Goal: Transaction & Acquisition: Purchase product/service

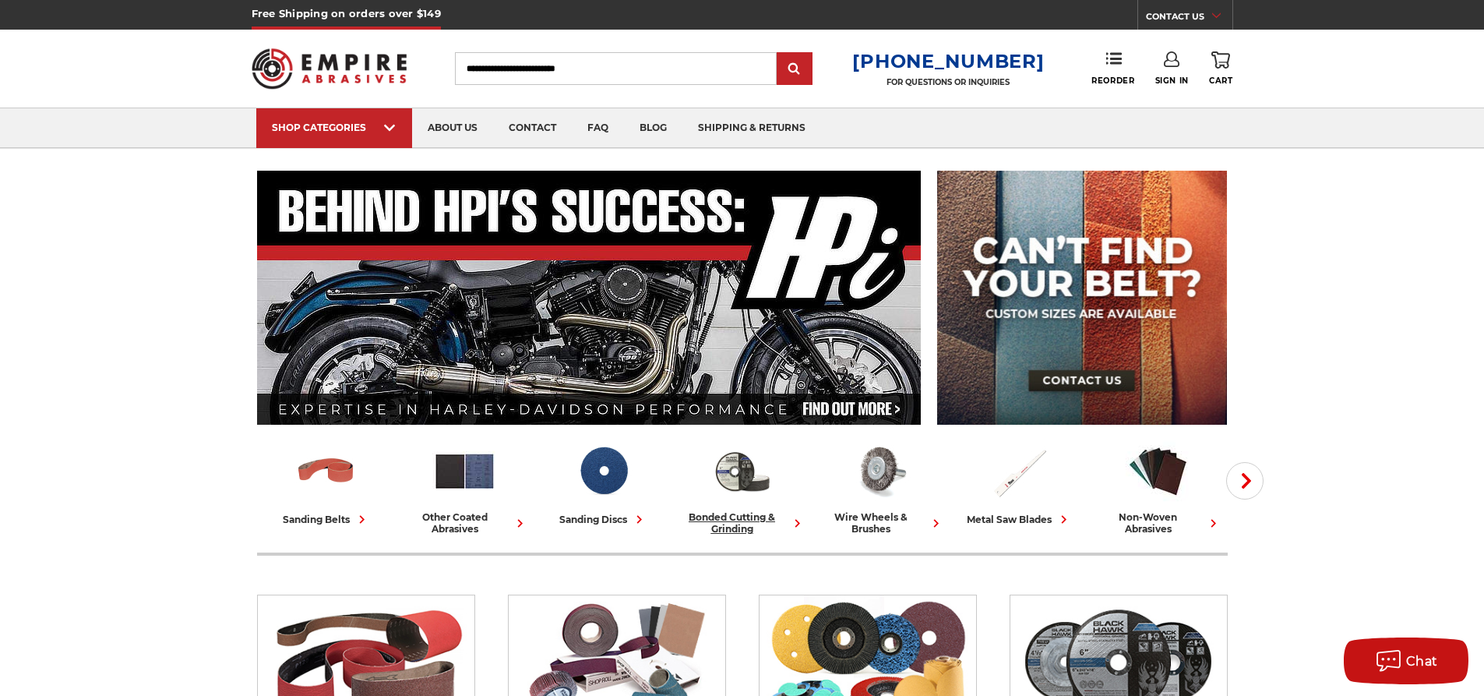
click at [745, 514] on div "bonded cutting & grinding" at bounding box center [742, 522] width 126 height 23
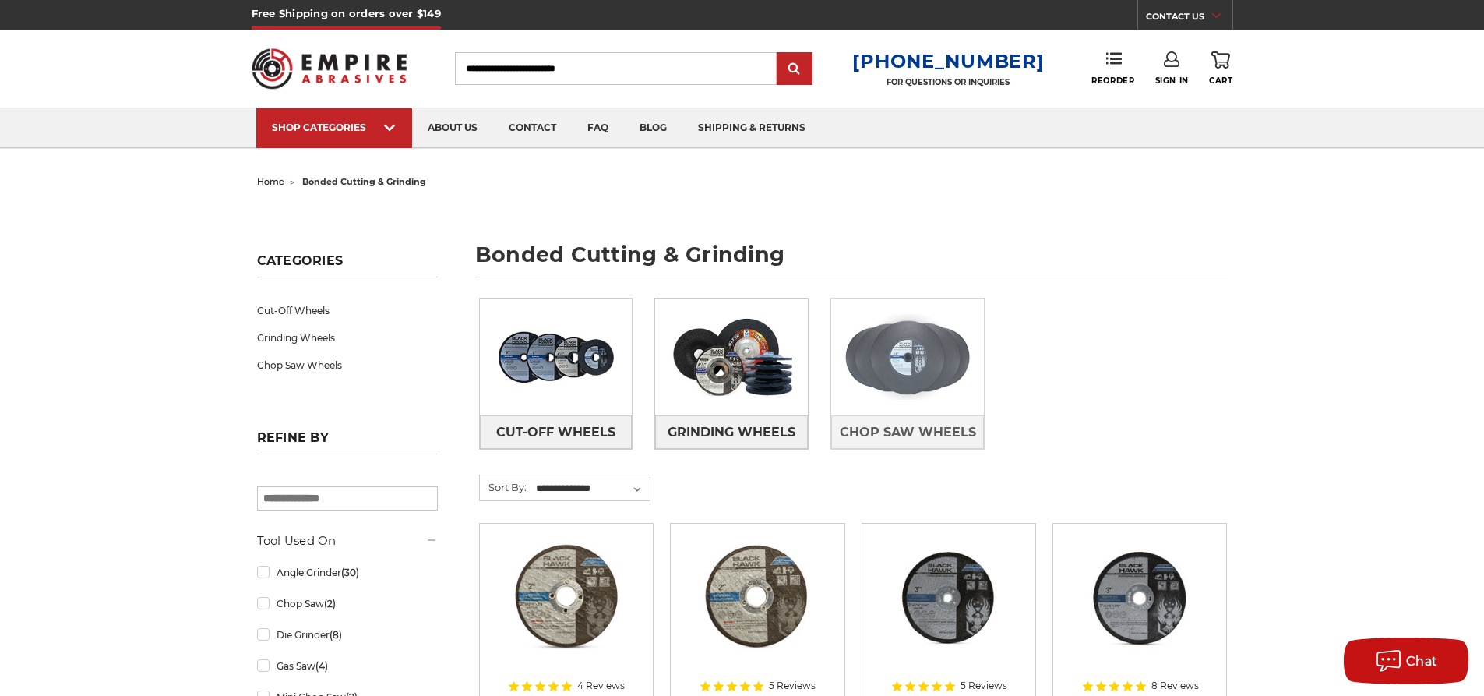
click at [891, 374] on img at bounding box center [907, 357] width 153 height 108
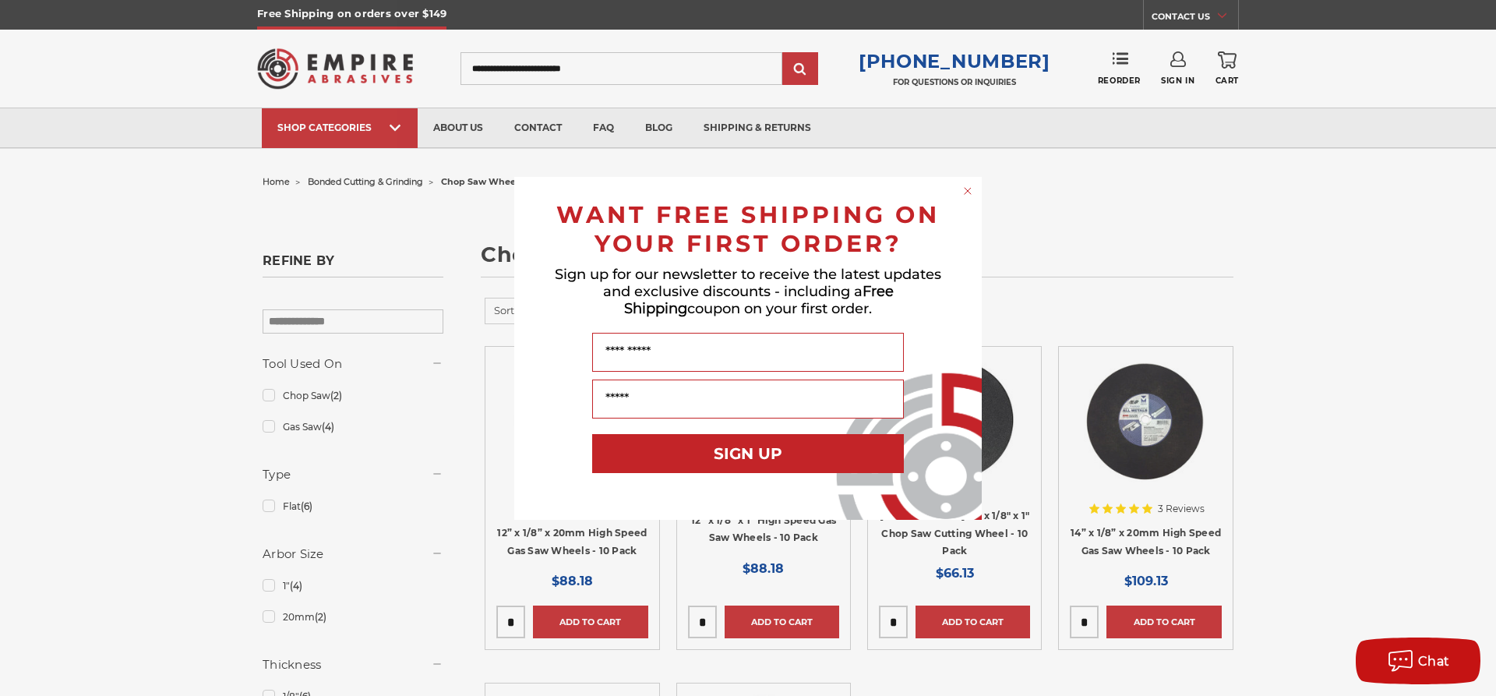
click at [972, 191] on circle "Close dialog" at bounding box center [968, 190] width 15 height 15
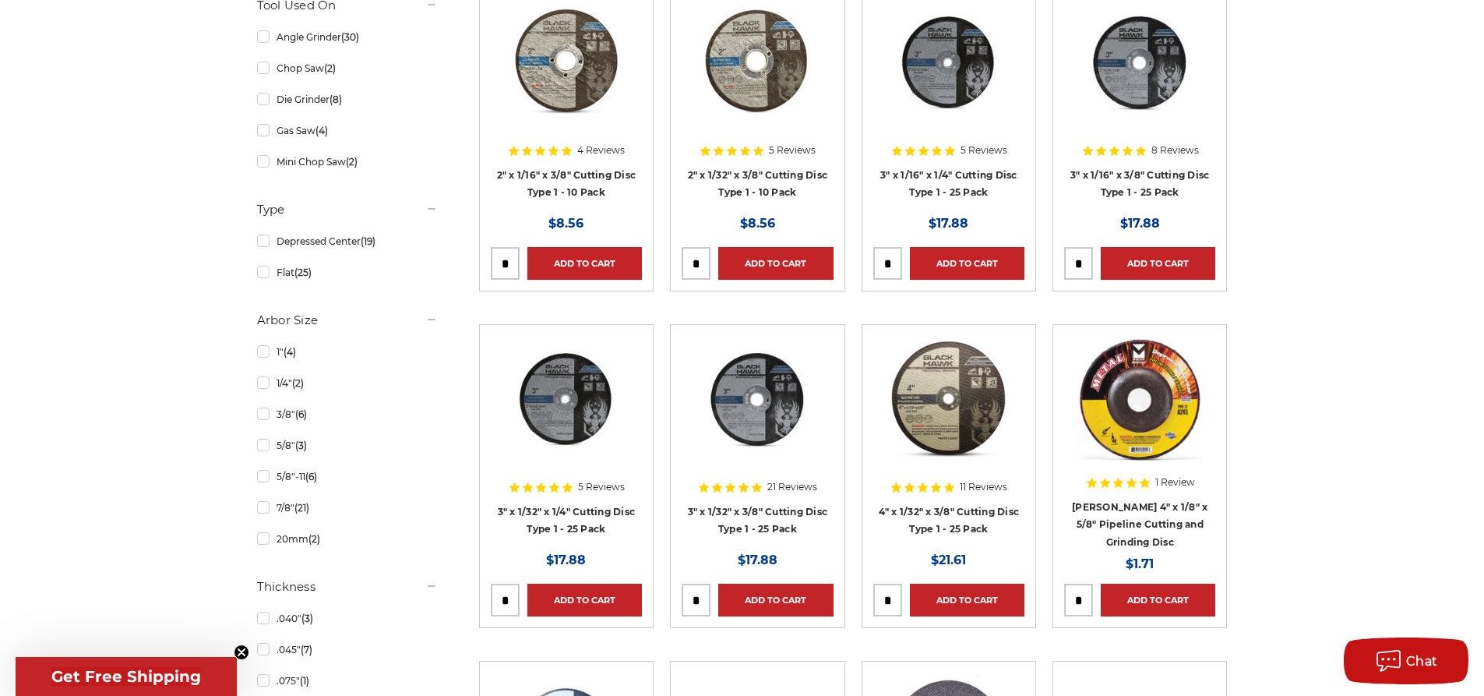
scroll to position [545, 0]
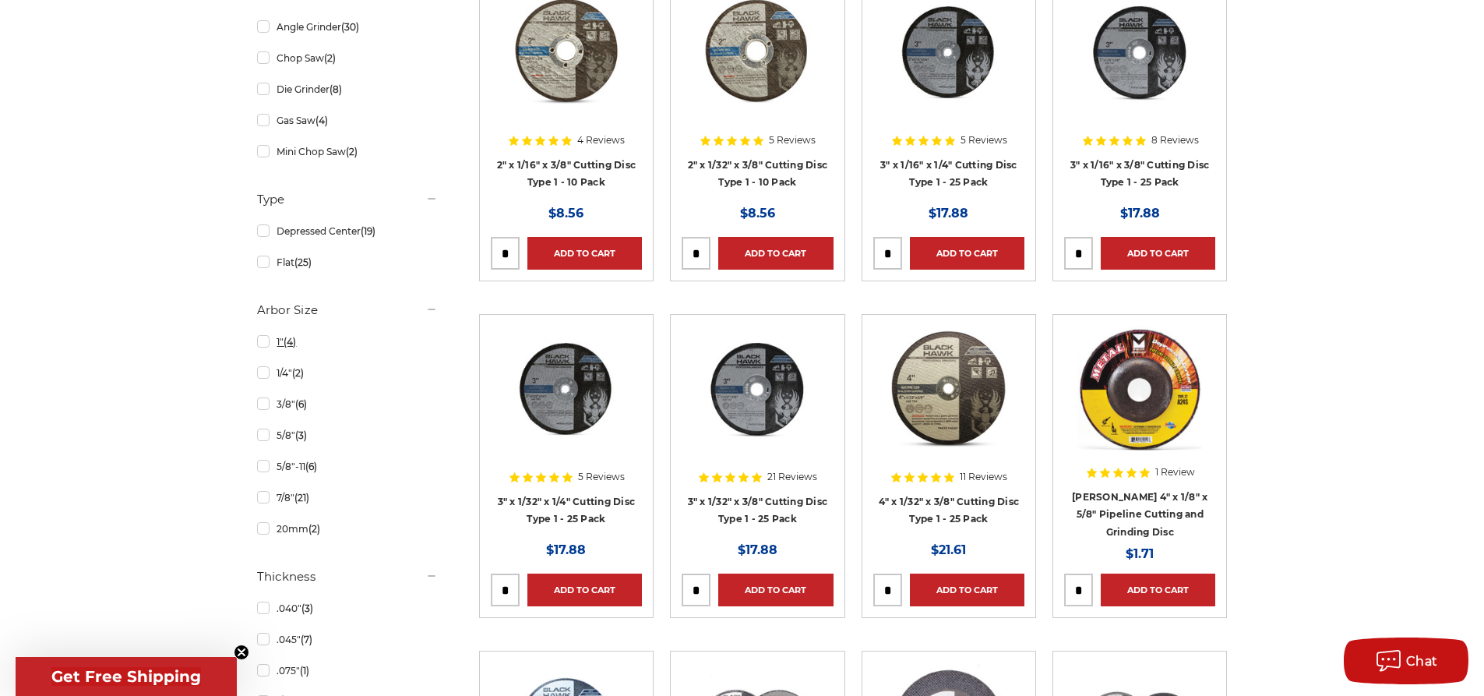
click at [265, 343] on link "1" (4)" at bounding box center [347, 341] width 181 height 27
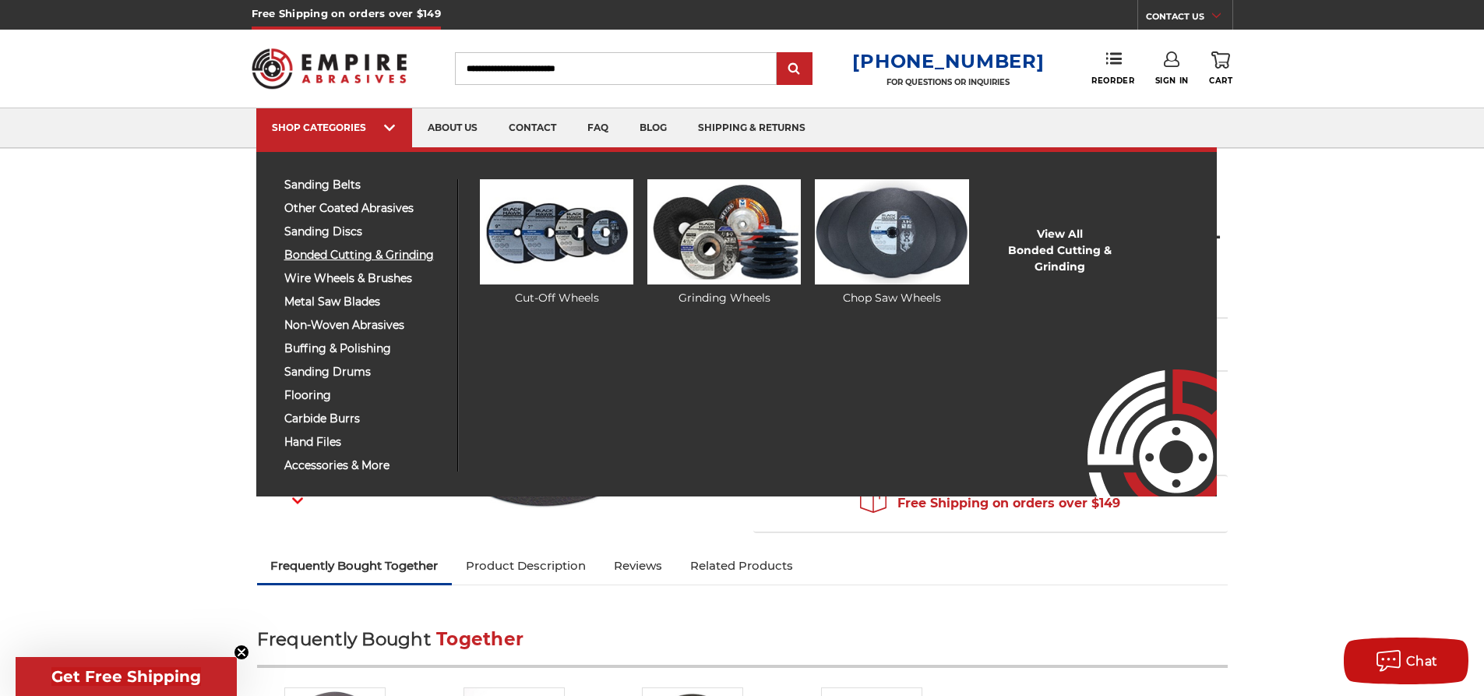
click at [351, 252] on span "bonded cutting & grinding" at bounding box center [364, 255] width 161 height 12
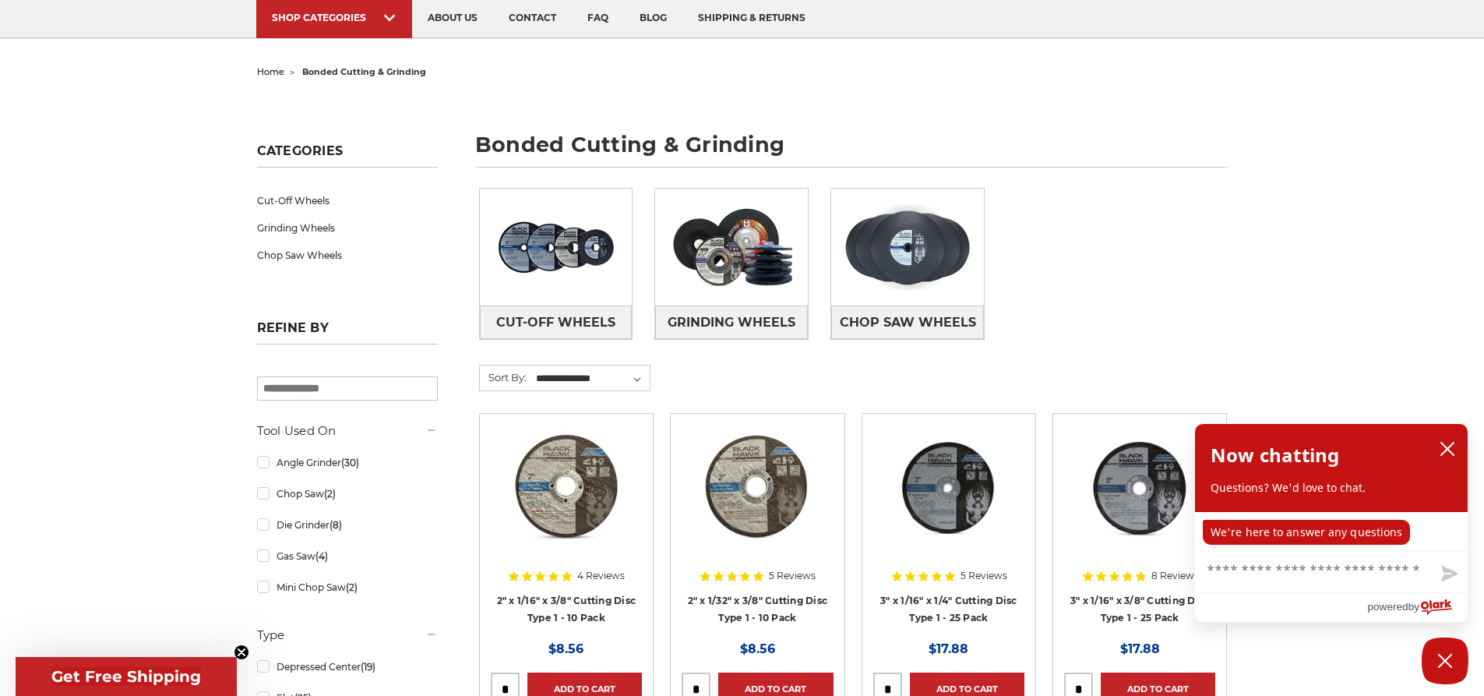
scroll to position [156, 0]
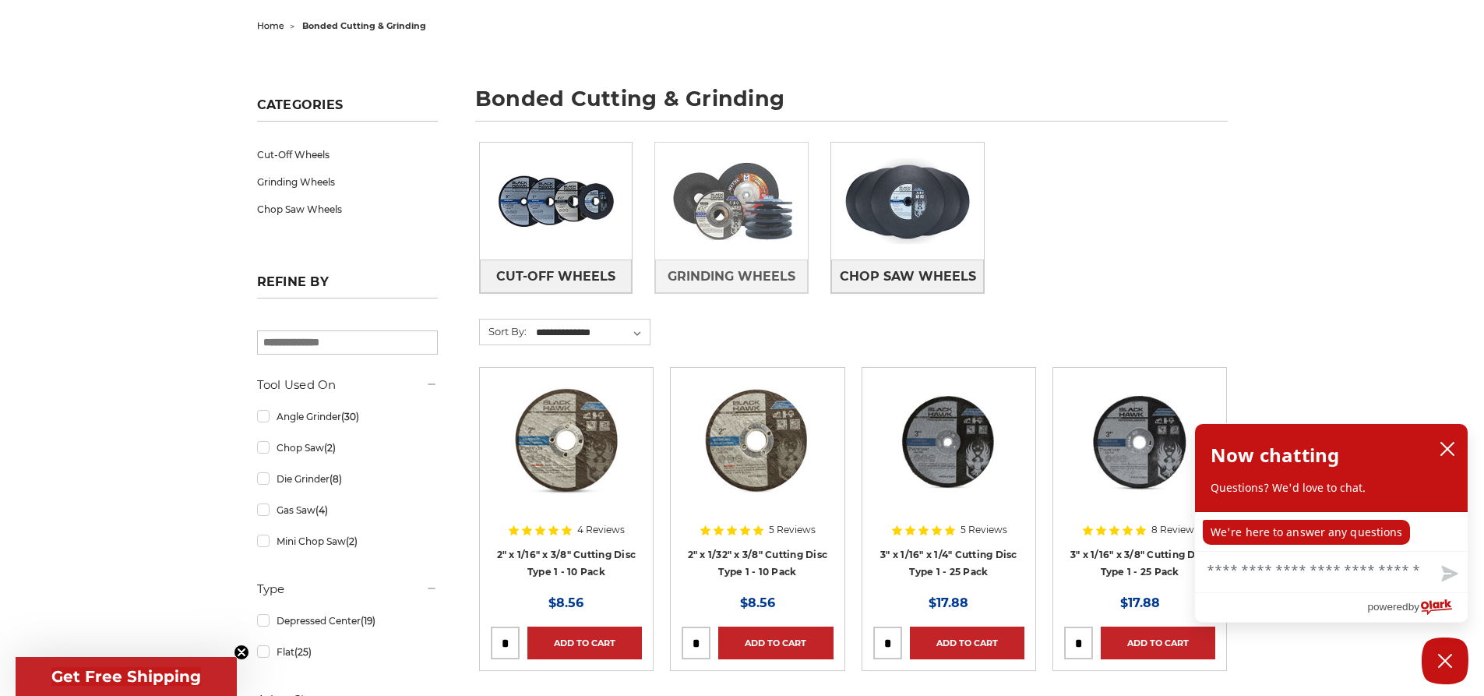
click at [701, 216] on img at bounding box center [731, 201] width 153 height 108
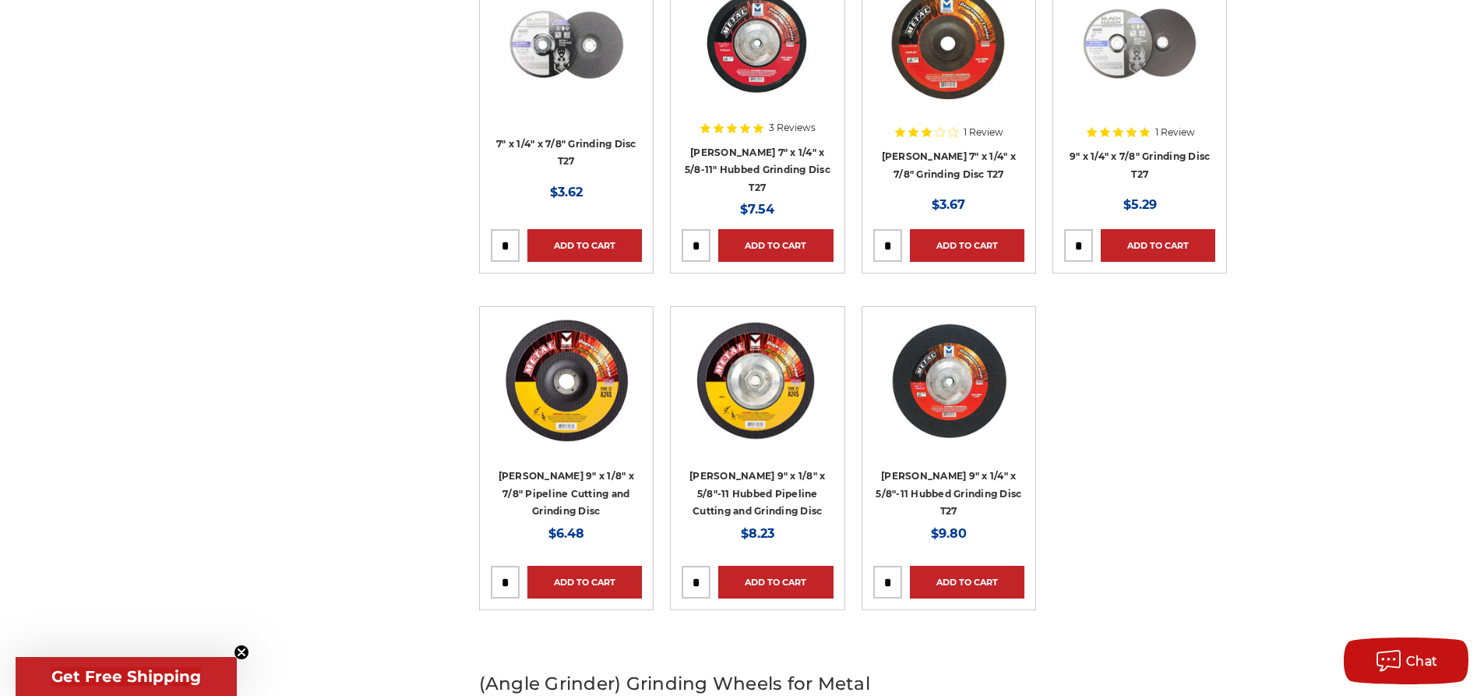
scroll to position [2182, 0]
